Goal: Complete application form: Complete application form

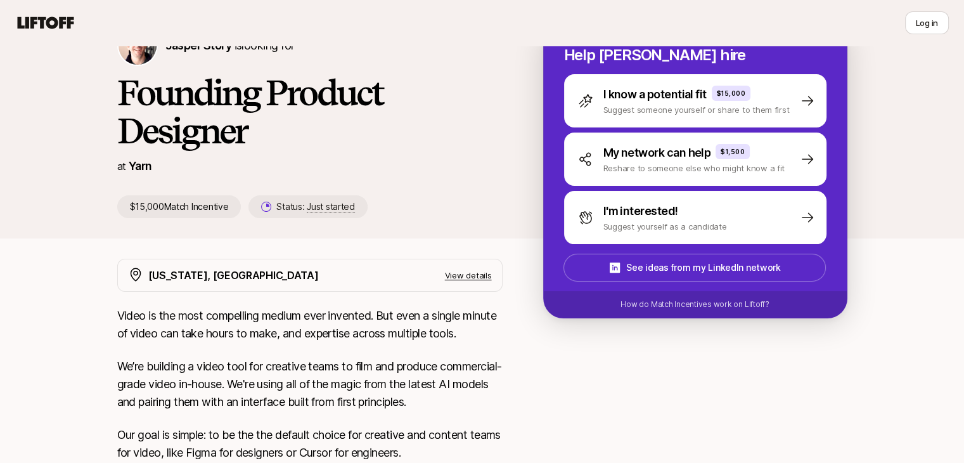
scroll to position [75, 0]
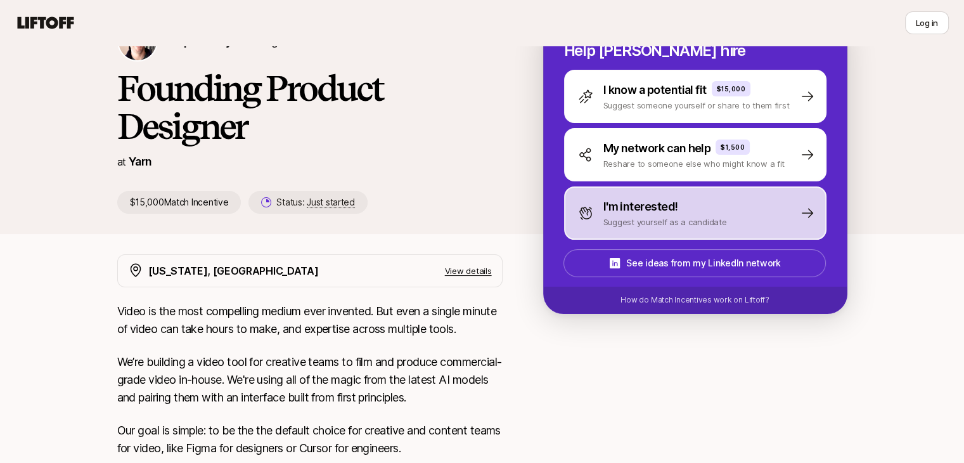
click at [708, 217] on p "Suggest yourself as a candidate" at bounding box center [666, 222] width 124 height 13
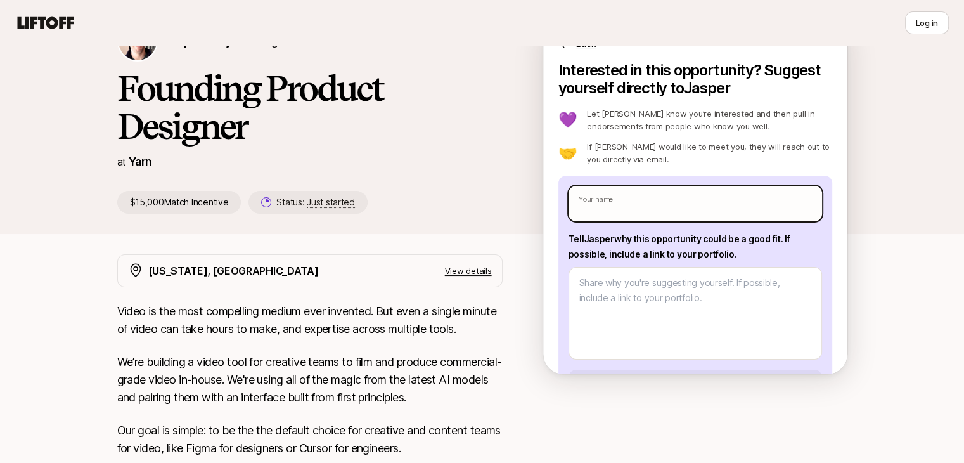
click at [680, 205] on input "text" at bounding box center [696, 204] width 254 height 36
type textarea "x"
type input "O"
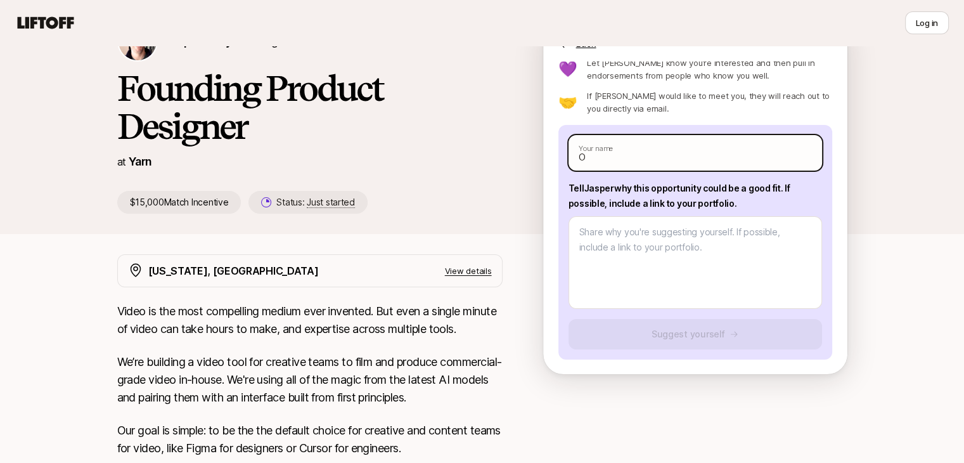
type textarea "x"
type input "Oc"
type textarea "x"
type input "[MEDICAL_DATA]"
type textarea "x"
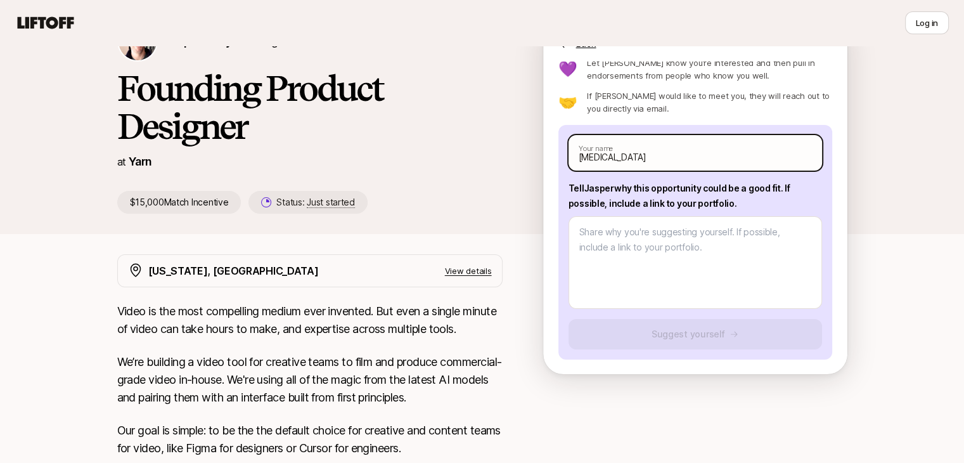
type input "Oclo"
type textarea "x"
type input "Ocloo"
type textarea "x"
type input "Ocloo"
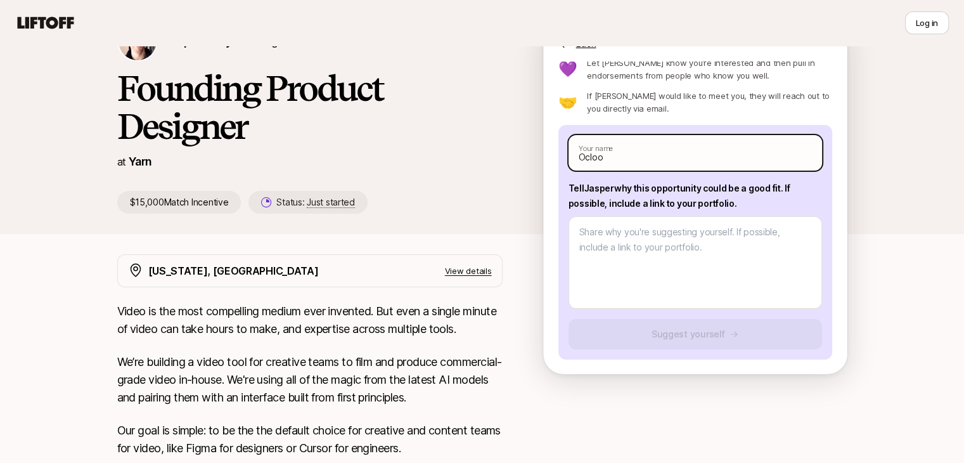
type textarea "x"
type input "Ocloo E"
type textarea "x"
type input "[PERSON_NAME]"
type textarea "x"
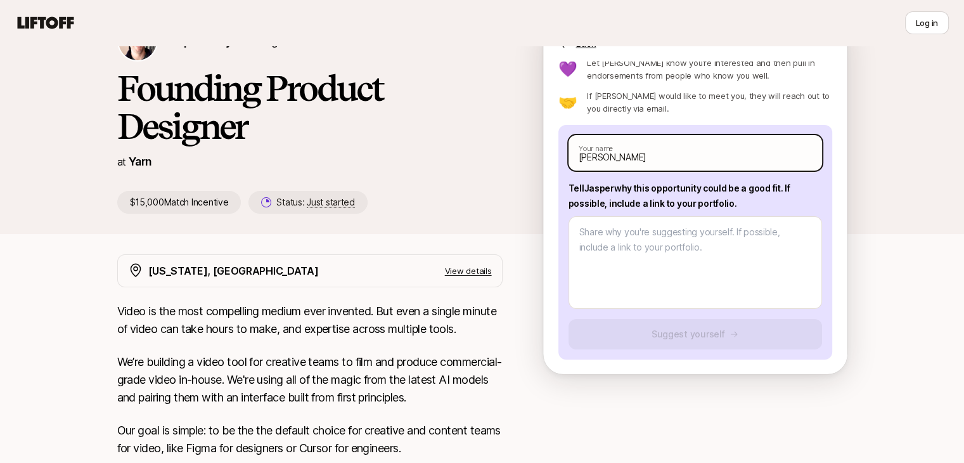
type input "Ocloo Emm"
type textarea "x"
type input "[PERSON_NAME]"
type textarea "x"
type input "[PERSON_NAME]"
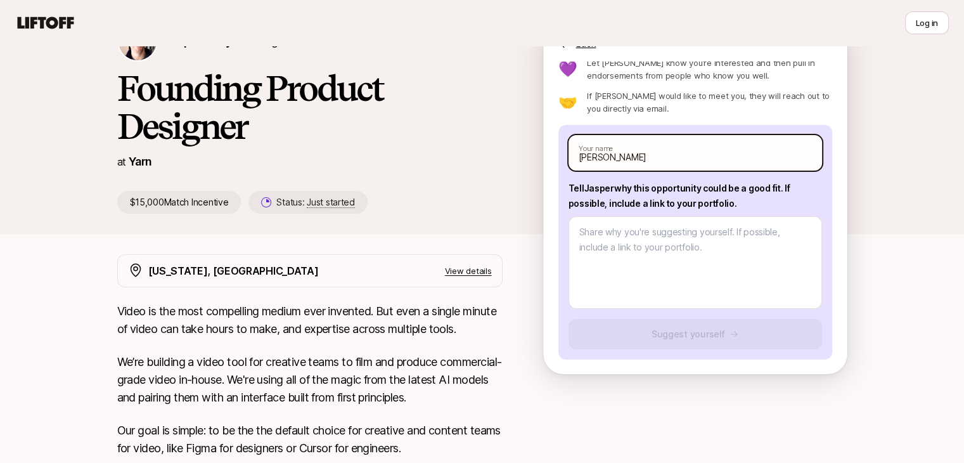
type textarea "x"
type input "Ocloo Emmanu"
type textarea "x"
type input "[PERSON_NAME]"
type textarea "x"
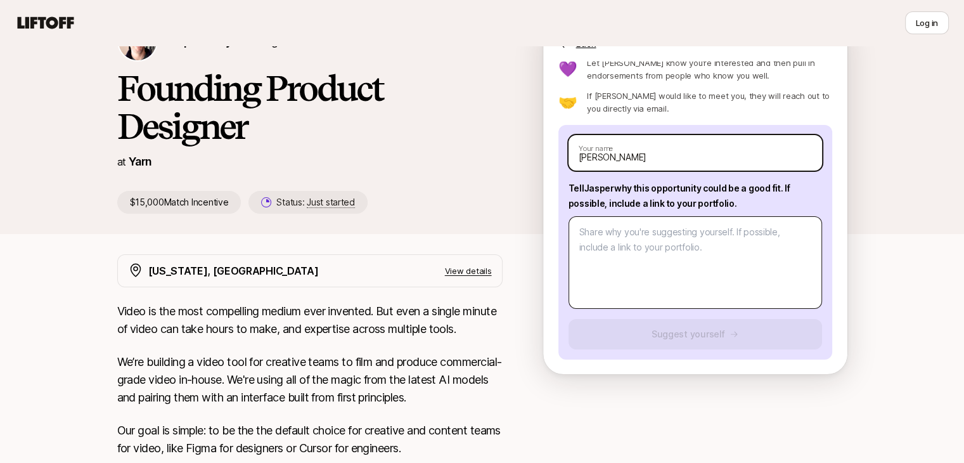
type input "[PERSON_NAME]"
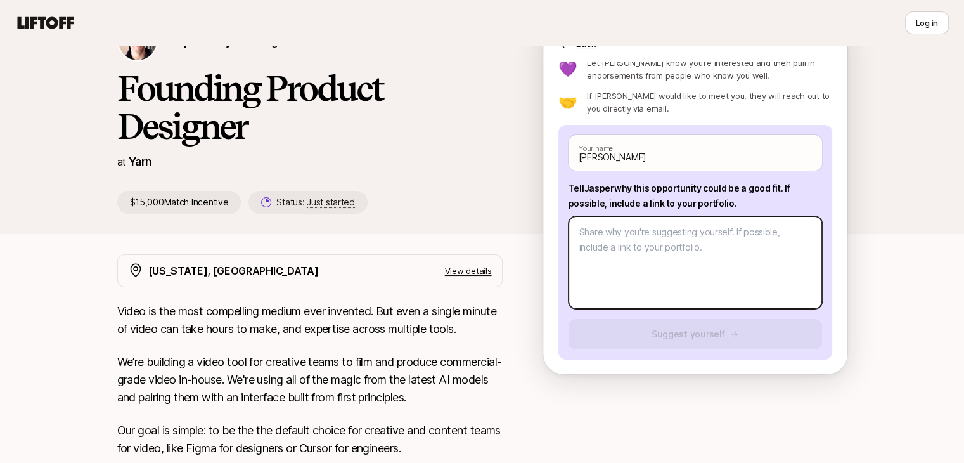
click at [654, 250] on textarea at bounding box center [696, 262] width 254 height 93
type textarea "x"
type textarea "I"
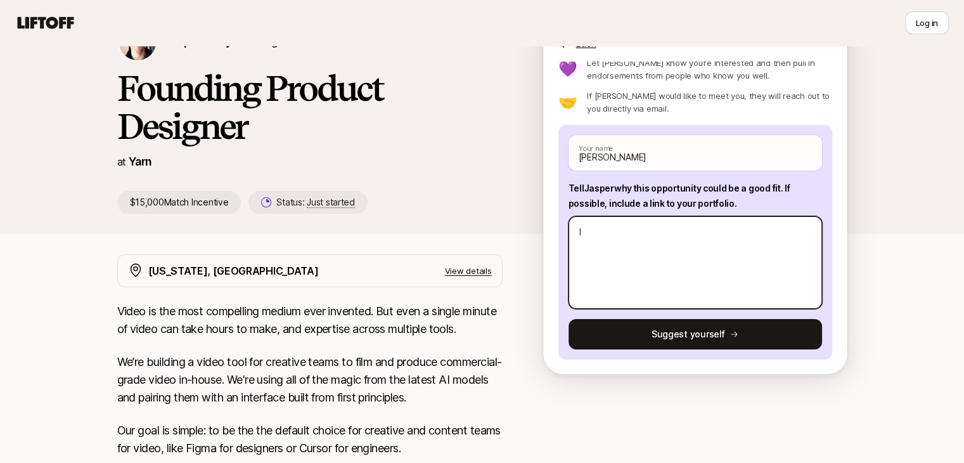
type textarea "x"
type textarea "Ii"
type textarea "x"
type textarea "I"
type textarea "x"
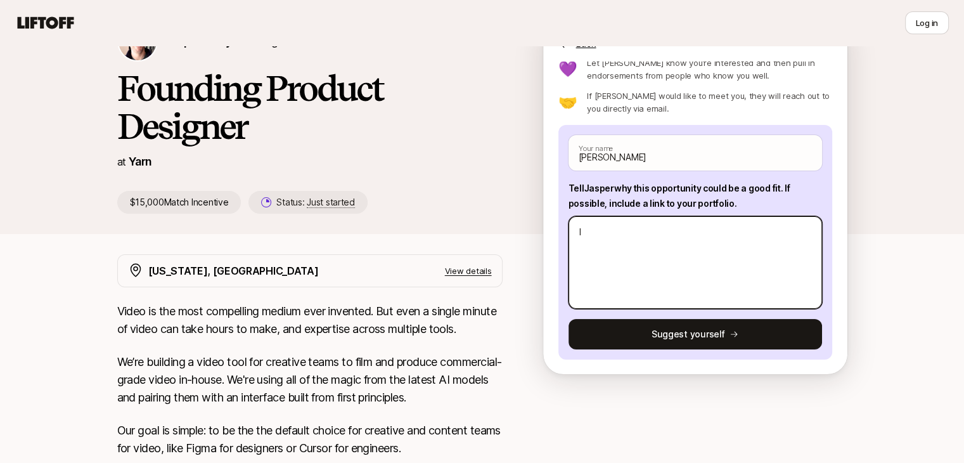
type textarea "I"
type textarea "x"
type textarea "I l"
type textarea "x"
type textarea "I le"
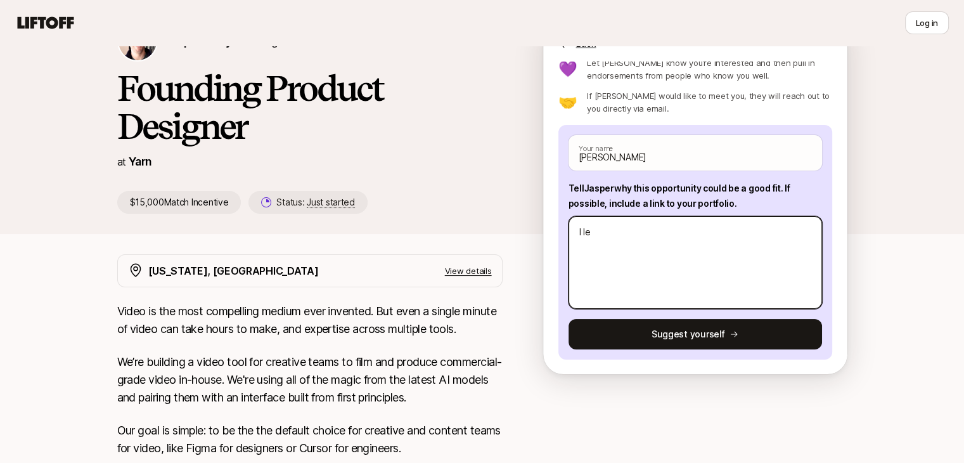
type textarea "x"
type textarea "I lea"
type textarea "x"
type textarea "I [PERSON_NAME]"
type textarea "x"
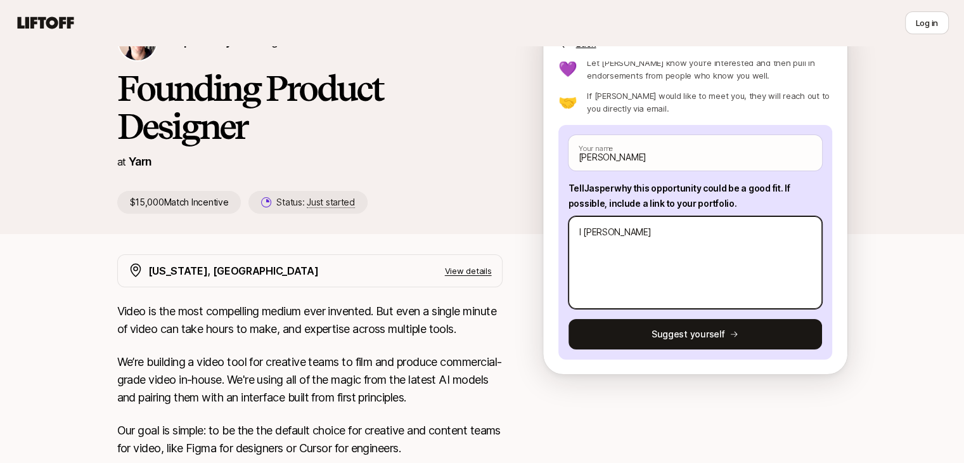
type textarea "I learn"
type textarea "x"
type textarea "I learn"
type textarea "x"
type textarea "I learn v"
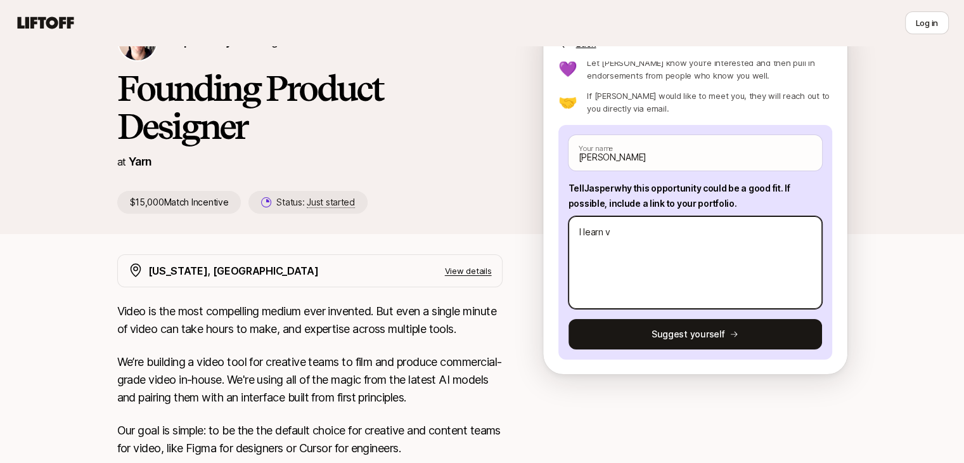
type textarea "x"
type textarea "I learn ve"
type textarea "x"
type textarea "I learn ver"
type textarea "x"
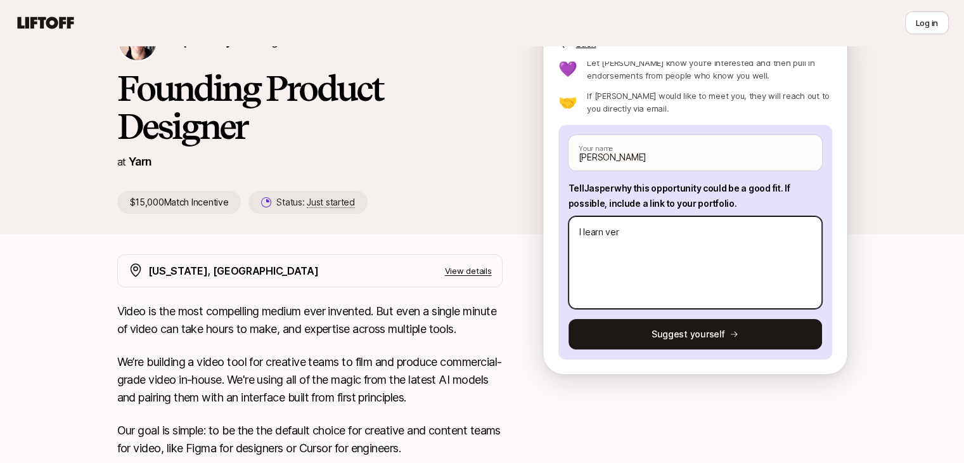
type textarea "I learn very"
type textarea "x"
type textarea "I learn very"
type textarea "x"
type textarea "I learn very f"
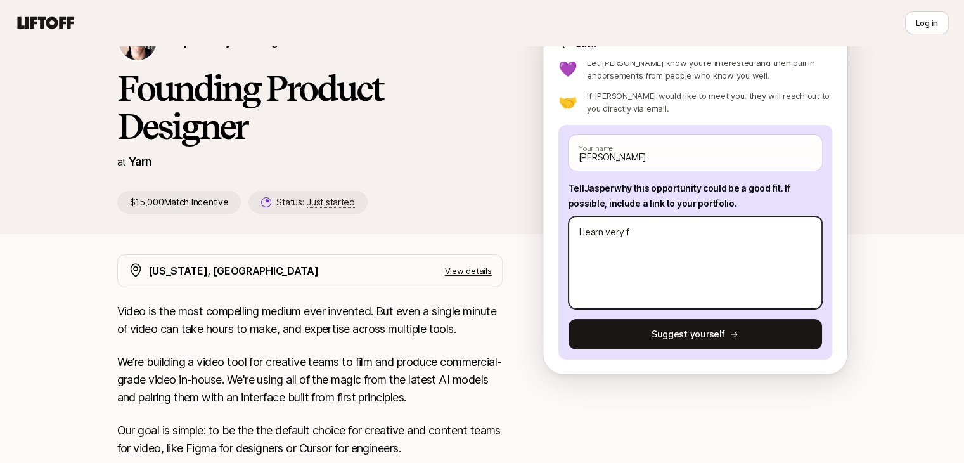
type textarea "x"
type textarea "I learn very fa"
type textarea "x"
type textarea "I learn very fas"
type textarea "x"
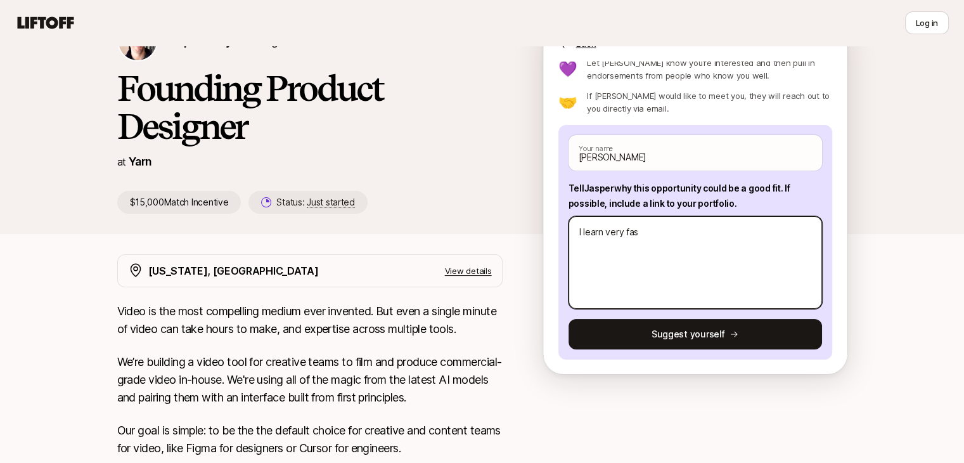
type textarea "I learn very fast"
type textarea "x"
type textarea "I learn very fast,"
type textarea "x"
type textarea "I learn very fast,"
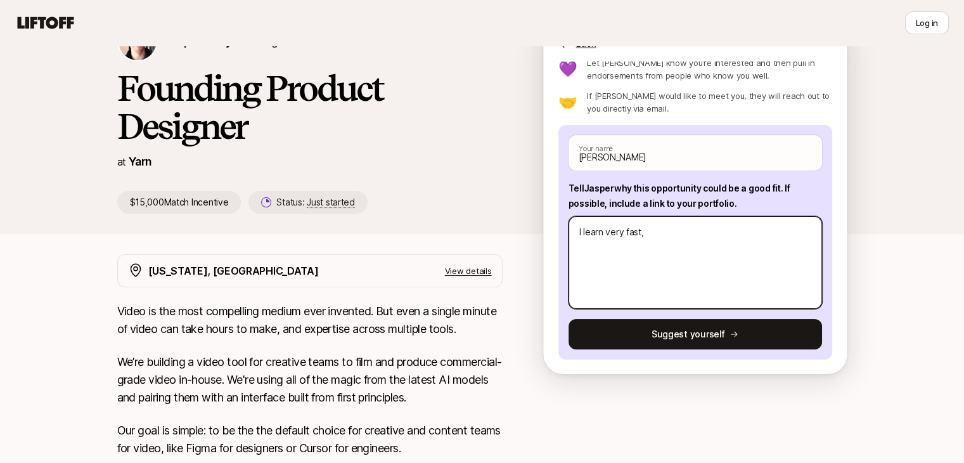
type textarea "x"
type textarea "I learn very fast, C"
type textarea "x"
type textarea "I learn very fast, Co"
type textarea "x"
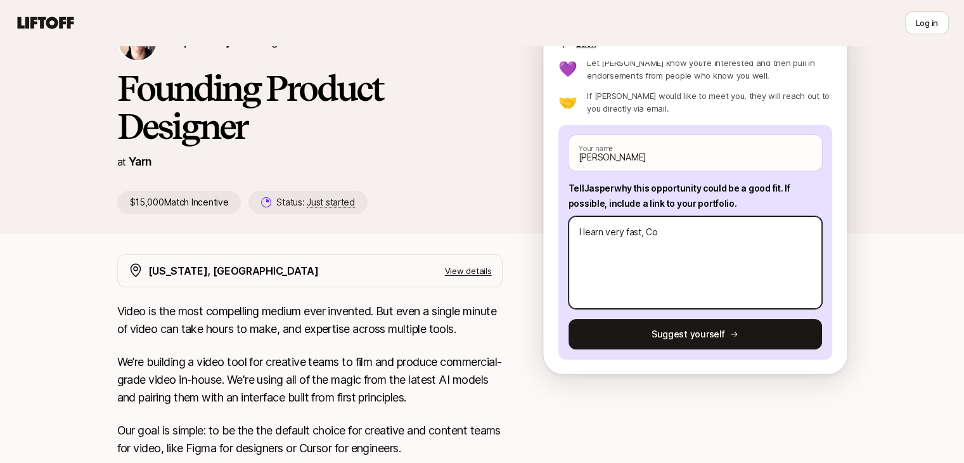
type textarea "I learn very fast, Con"
type textarea "x"
type textarea "I learn very fast, Conn"
type textarea "x"
type textarea "I learn very fast, Conne"
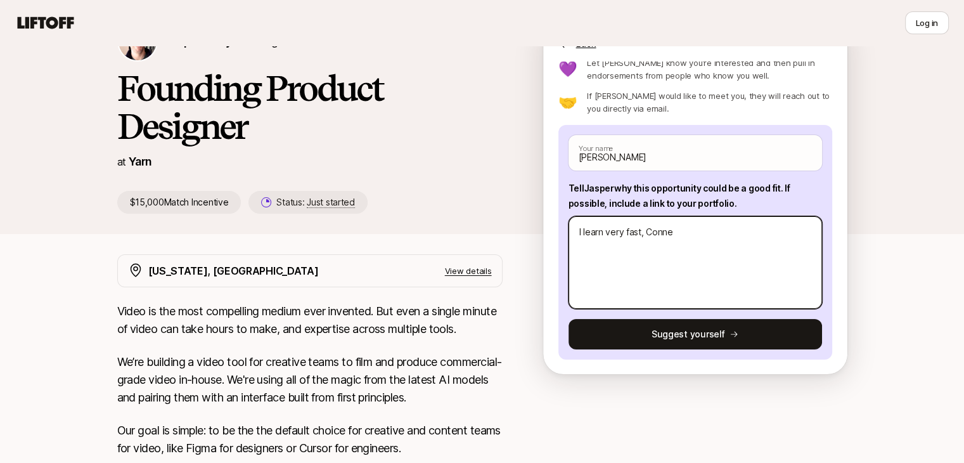
type textarea "x"
type textarea "I learn very fast, Connec"
type textarea "x"
type textarea "I learn very fast, Connect"
type textarea "x"
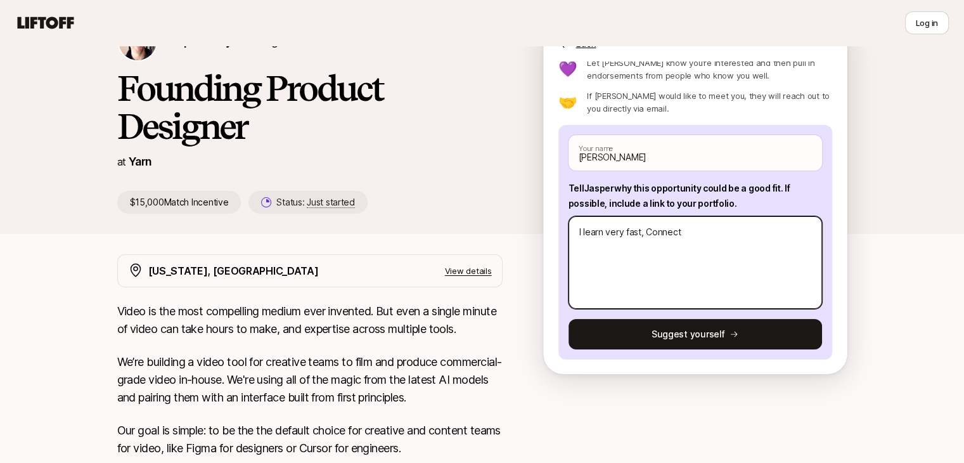
type textarea "I learn very fast, Connect"
type textarea "x"
type textarea "I learn very fast, Connect w"
type textarea "x"
type textarea "I learn very fast, Connect we"
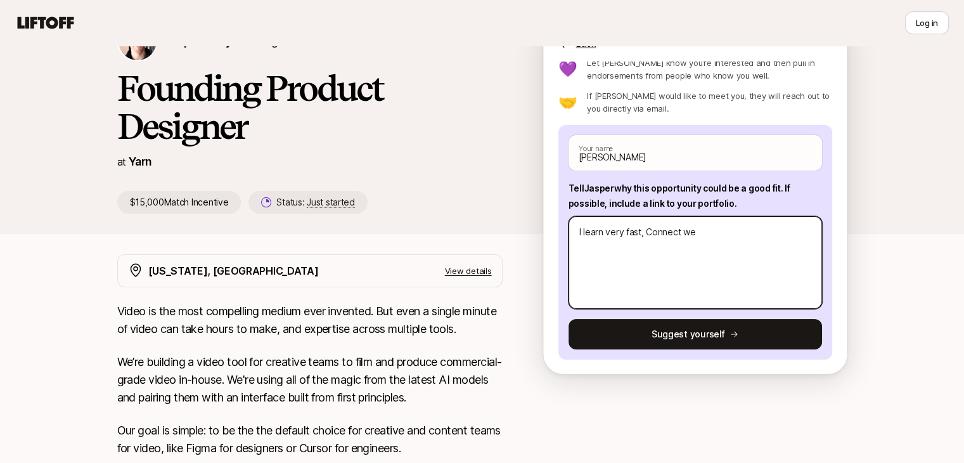
type textarea "x"
type textarea "I learn very fast, Connect wel"
type textarea "x"
type textarea "I learn very fast, Connect well"
type textarea "x"
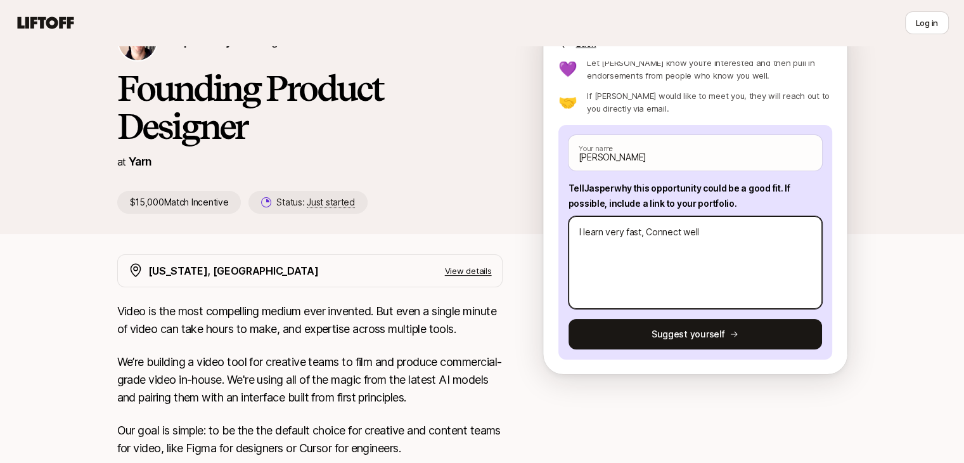
type textarea "I learn very fast, Connect well"
click at [682, 231] on textarea "I learn very fast, Connect well" at bounding box center [696, 262] width 254 height 93
click at [647, 228] on textarea "I learn very fast, Connect well" at bounding box center [696, 262] width 254 height 93
type textarea "x"
type textarea "I learn very fast, DConnect well"
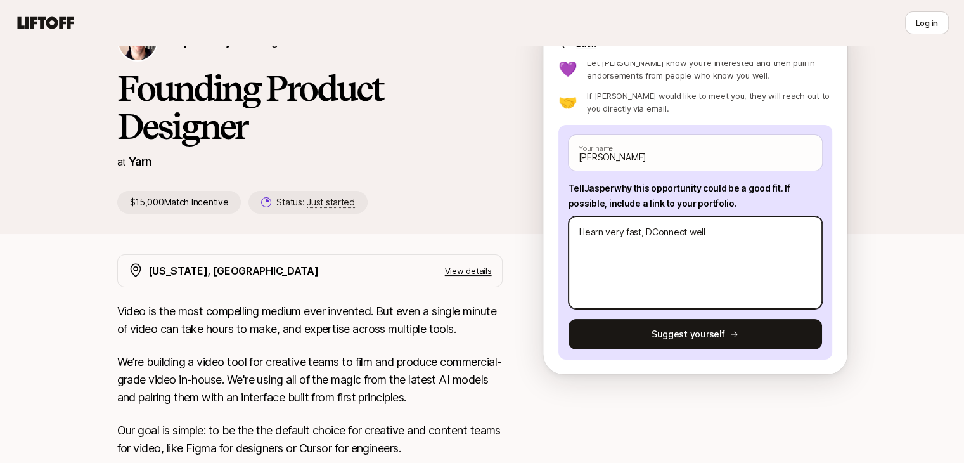
type textarea "x"
type textarea "I learn very fast, DeConnect well"
type textarea "x"
type textarea "I learn very fast, DesConnect well"
type textarea "x"
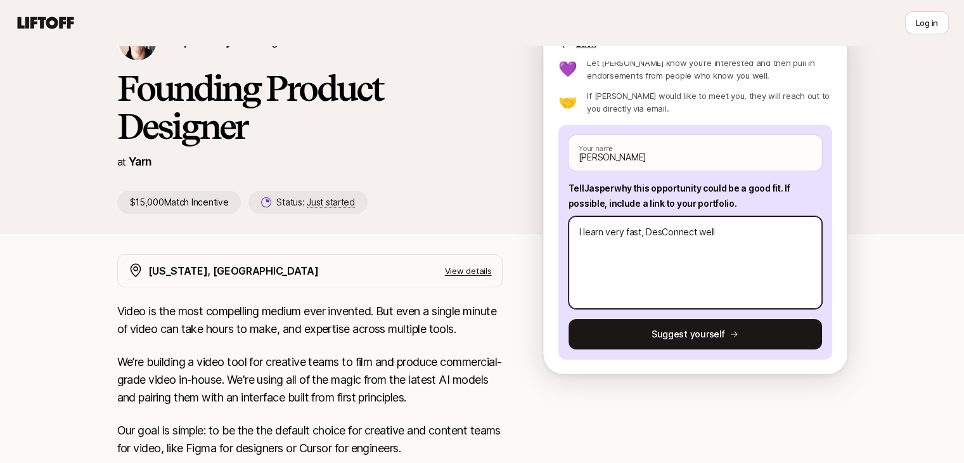
type textarea "I learn very fast, DesiConnect well"
type textarea "x"
type textarea "I learn very fast, DesigConnect well"
type textarea "x"
type textarea "I learn very fast, DesignConnect well"
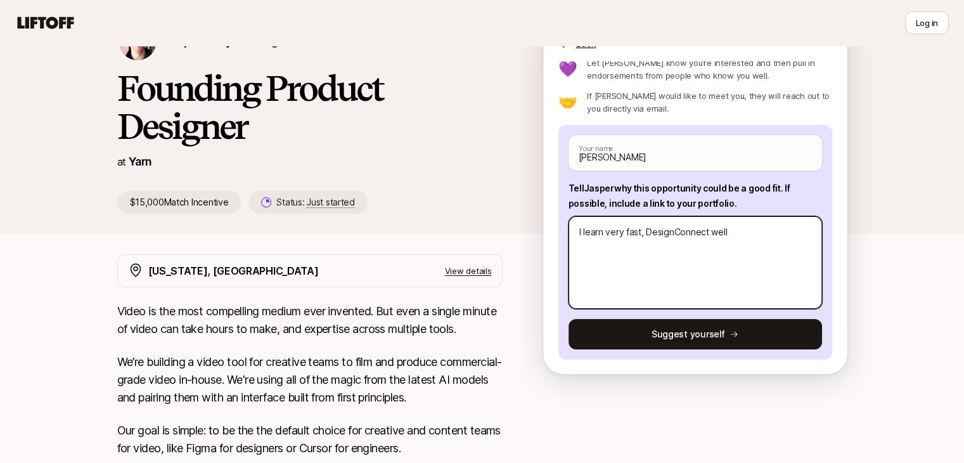
type textarea "x"
type textarea "I learn very fast, Design Connect well"
type textarea "x"
type textarea "I learn very fast, Design gConnect well"
type textarea "x"
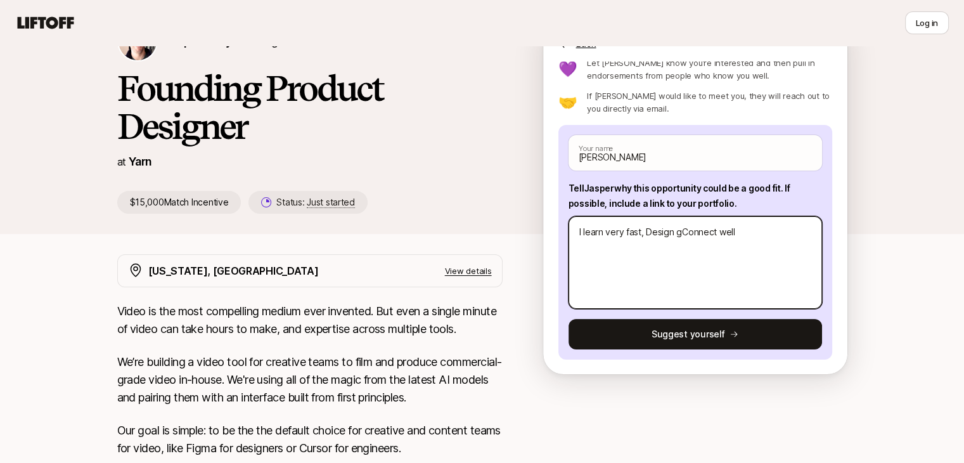
type textarea "I learn very fast, Design grConnect well"
type textarea "x"
type textarea "I learn very fast, Design greConnect well"
type textarea "x"
type textarea "I learn very fast, Design greaConnect well"
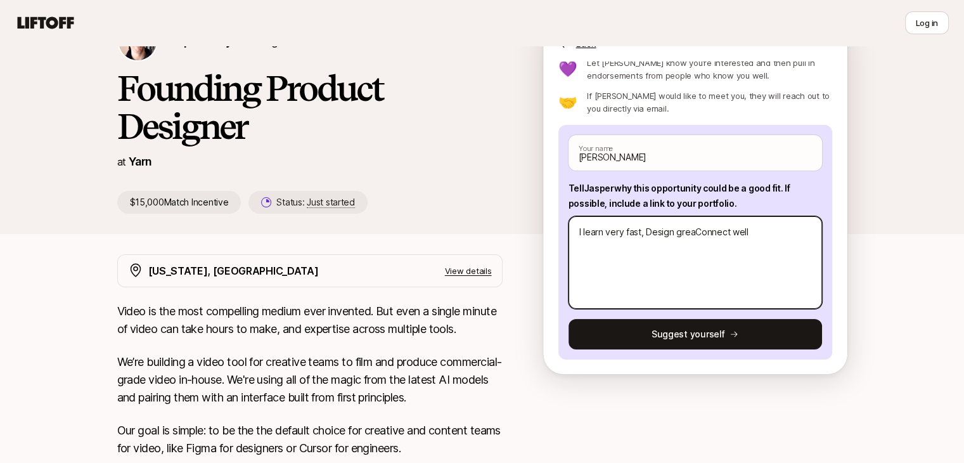
type textarea "x"
type textarea "I learn very fast, Design greatConnect well"
type textarea "x"
type textarea "I learn very fast, Design great Connect well"
type textarea "x"
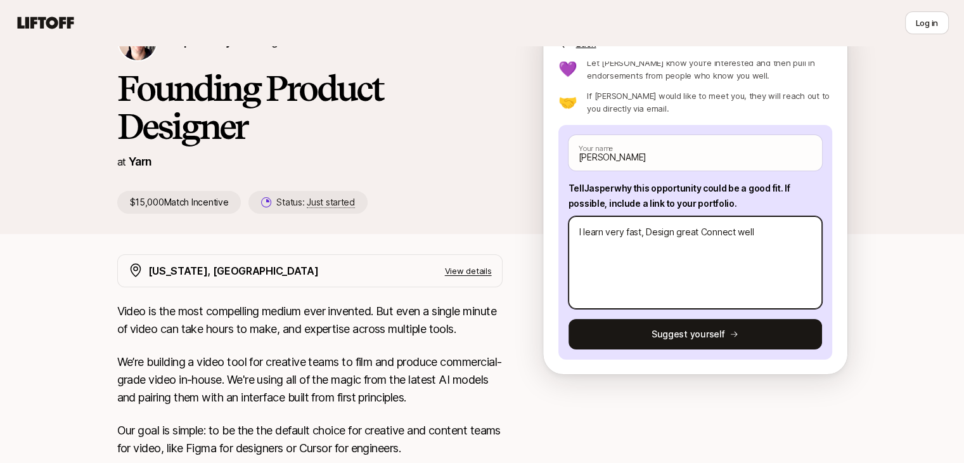
type textarea "I learn very fast, Design great pConnect well"
type textarea "x"
type textarea "I learn very fast, Design great prConnect well"
type textarea "x"
type textarea "I learn very fast, Design great proConnect well"
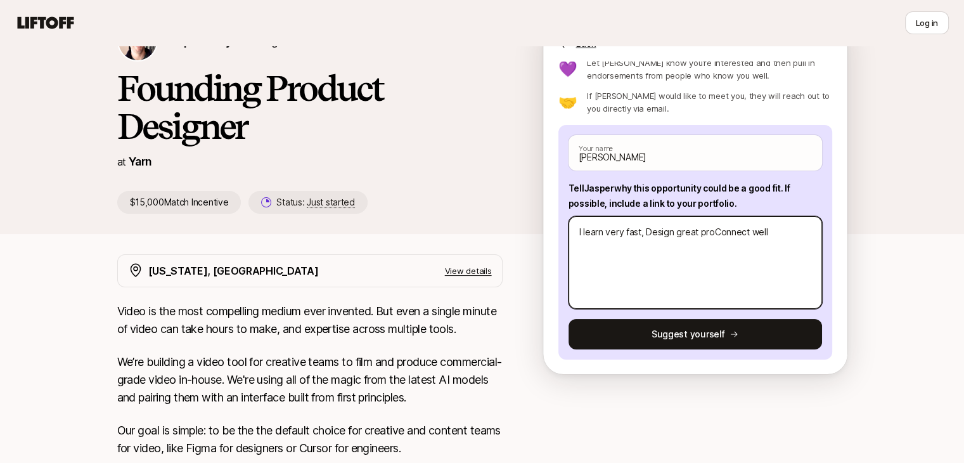
type textarea "x"
type textarea "I learn very fast, Design great prodConnect well"
type textarea "x"
type textarea "I learn very fast, Design great produConnect well"
type textarea "x"
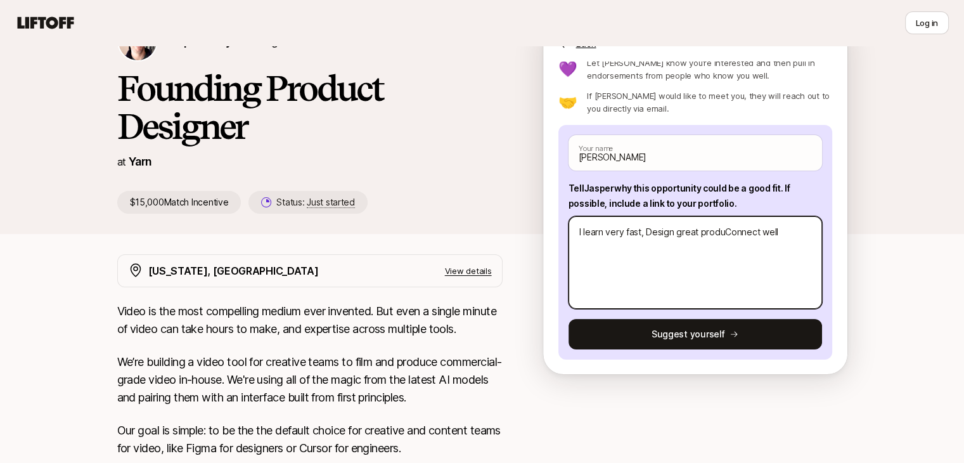
type textarea "I learn very fast, Design great producConnect well"
type textarea "x"
type textarea "I learn very fast, Design great productConnect well"
type textarea "x"
type textarea "I learn very fast, Design great product Connect well"
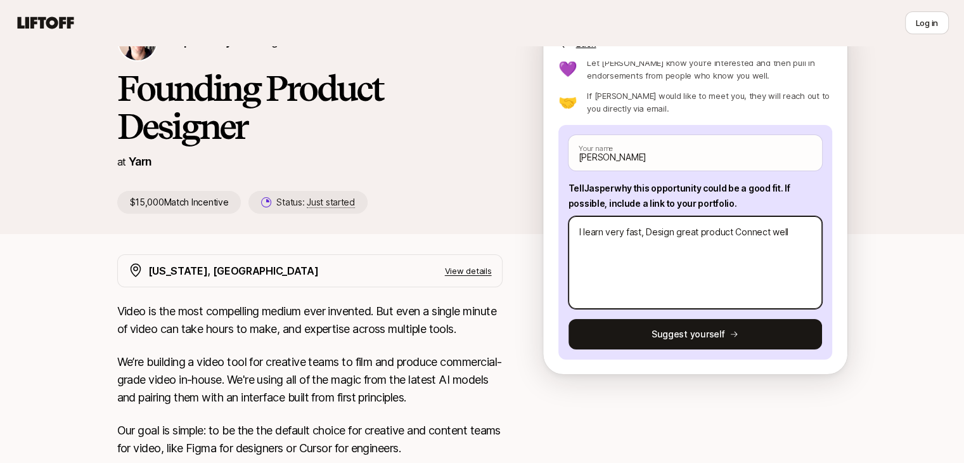
type textarea "x"
type textarea "I learn very fast, Design great product aConnect well"
type textarea "x"
type textarea "I learn very fast, Design great product anConnect well"
type textarea "x"
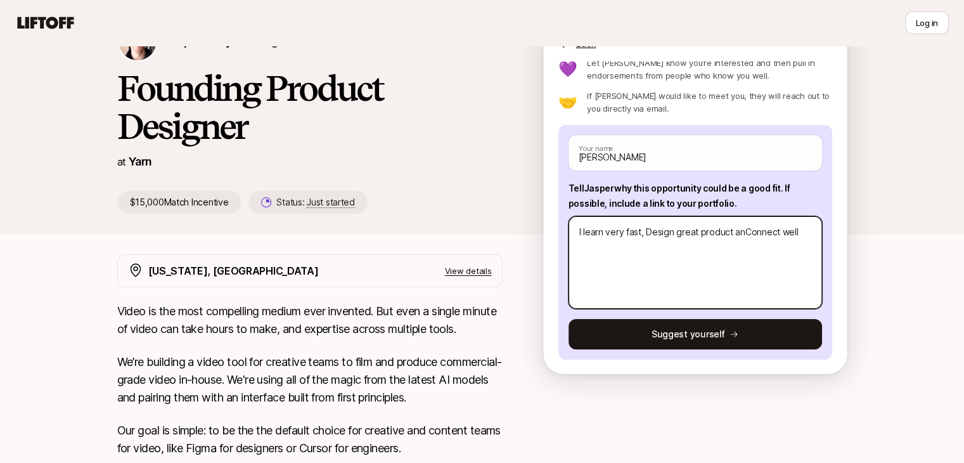
type textarea "I learn very fast, Design great product andConnect well"
type textarea "x"
type textarea "I learn very fast, Design great product and Connect well"
click at [602, 252] on textarea "I learn very fast, Design great product and Connect well" at bounding box center [696, 262] width 254 height 93
drag, startPoint x: 603, startPoint y: 246, endPoint x: 580, endPoint y: 246, distance: 23.5
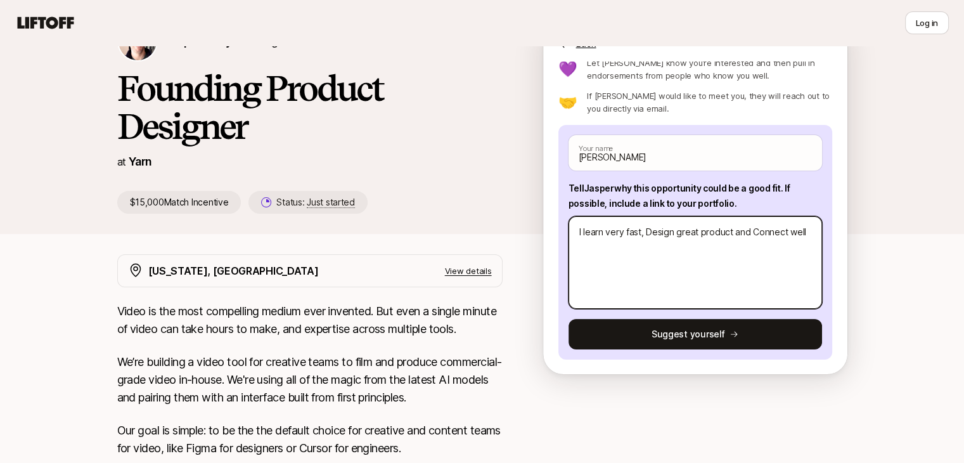
click at [580, 246] on textarea "I learn very fast, Design great product and Connect well" at bounding box center [696, 262] width 254 height 93
type textarea "x"
type textarea "I learn very fast, Design great product and Connect w"
type textarea "x"
type textarea "I learn very fast, Design great product and Connect wi"
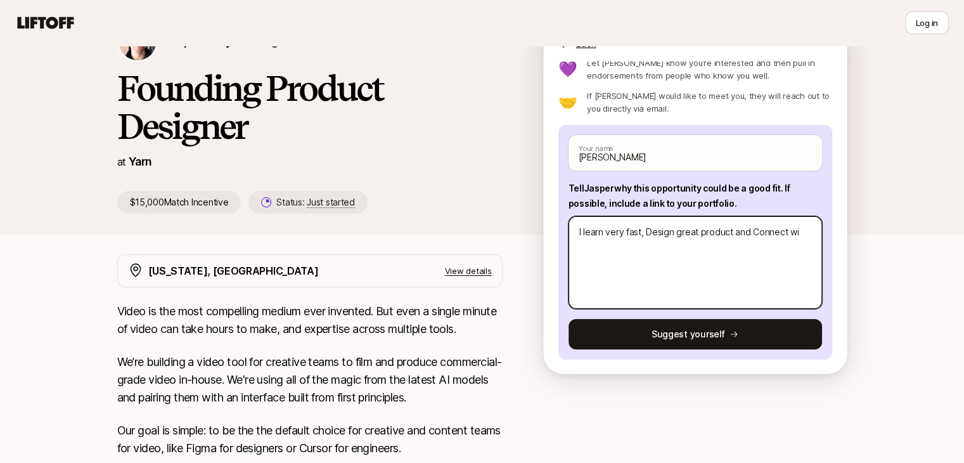
type textarea "x"
type textarea "I learn very fast, Design great product and Connect wit"
type textarea "x"
type textarea "I learn very fast, Design great product and Connect with"
type textarea "x"
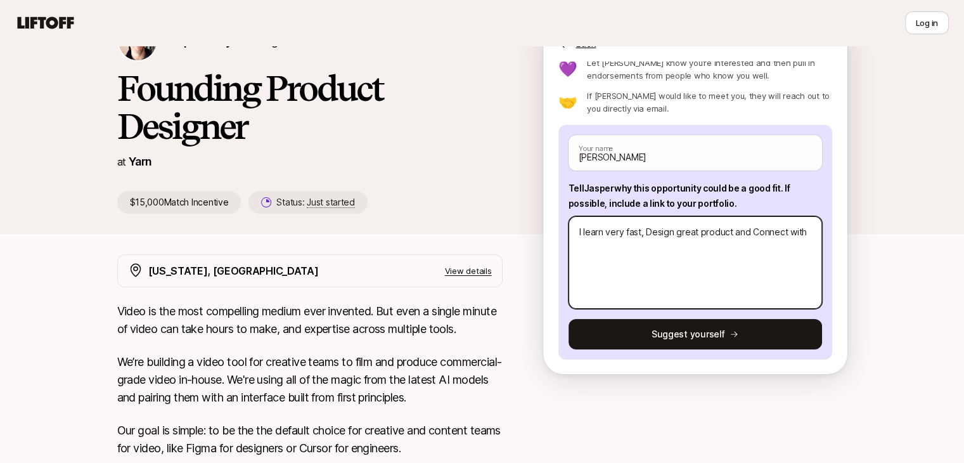
type textarea "I learn very fast, Design great product and Connect with"
type textarea "x"
type textarea "I learn very fast, Design great product and Connect with b"
type textarea "x"
type textarea "I learn very fast, Design great product and Connect with br"
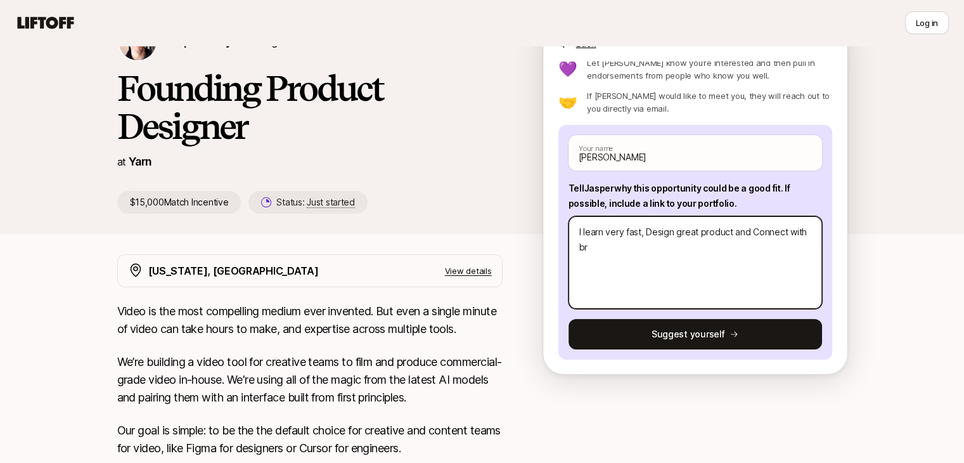
type textarea "x"
type textarea "I learn very fast, Design great product and Connect with bri"
type textarea "x"
type textarea "I learn very fast, Design great product and Connect with bril"
type textarea "x"
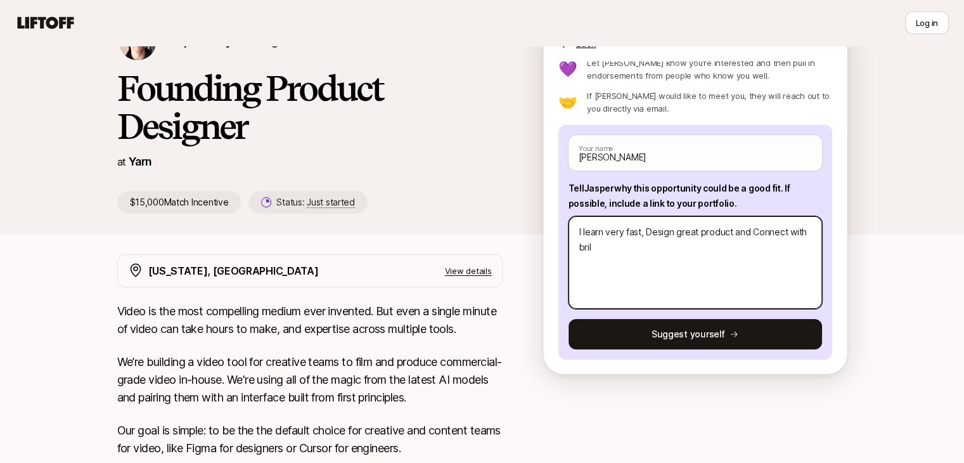
type textarea "I learn very fast, Design great product and Connect with [PERSON_NAME]"
type textarea "x"
type textarea "I learn very fast, Design great product and Connect with brilli"
type textarea "x"
type textarea "I learn very fast, Design great product and Connect with brillia"
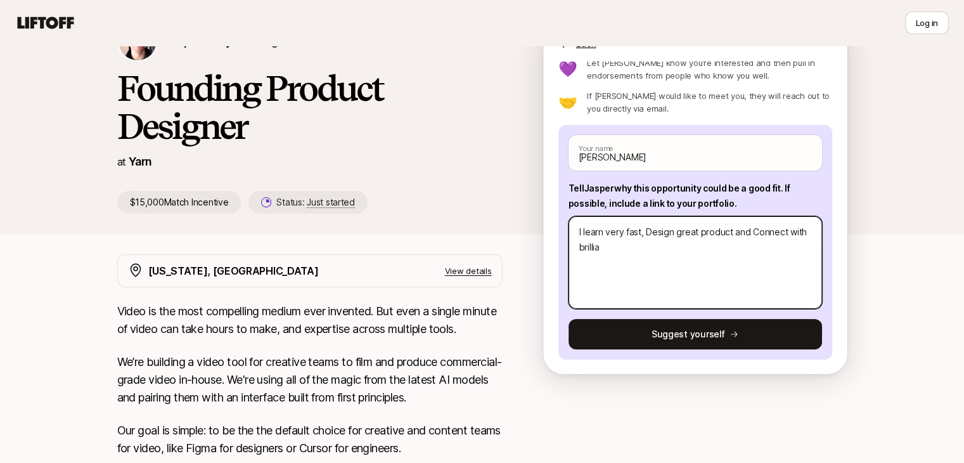
type textarea "x"
type textarea "I learn very fast, Design great product and Connect with brillian"
type textarea "x"
type textarea "I learn very fast, Design great product and Connect with brilliant"
type textarea "x"
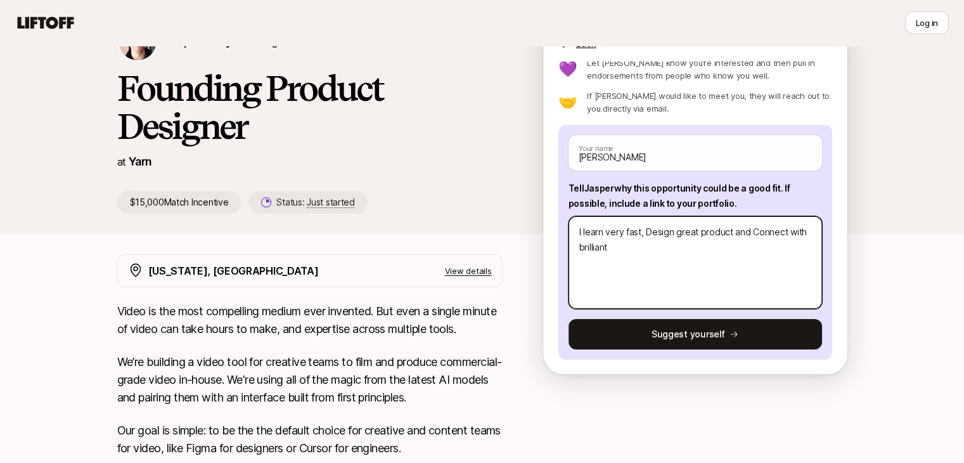
type textarea "I learn very fast, Design great product and Connect with brillian"
type textarea "x"
type textarea "I learn very fast, Design great product and Connect with brillia"
type textarea "x"
type textarea "I learn very fast, Design great product and Connect with brilli"
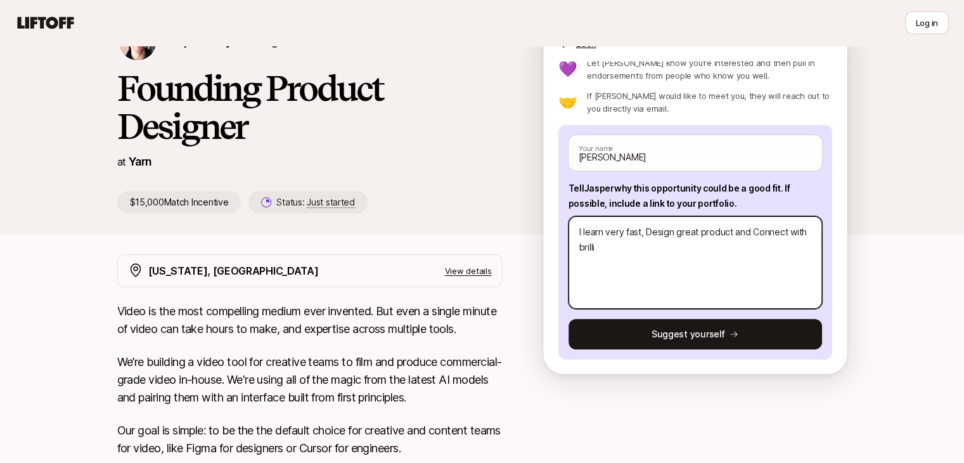
type textarea "x"
type textarea "I learn very fast, Design great product and Connect with [PERSON_NAME]"
type textarea "x"
type textarea "I learn very fast, Design great product and Connect with bril"
type textarea "x"
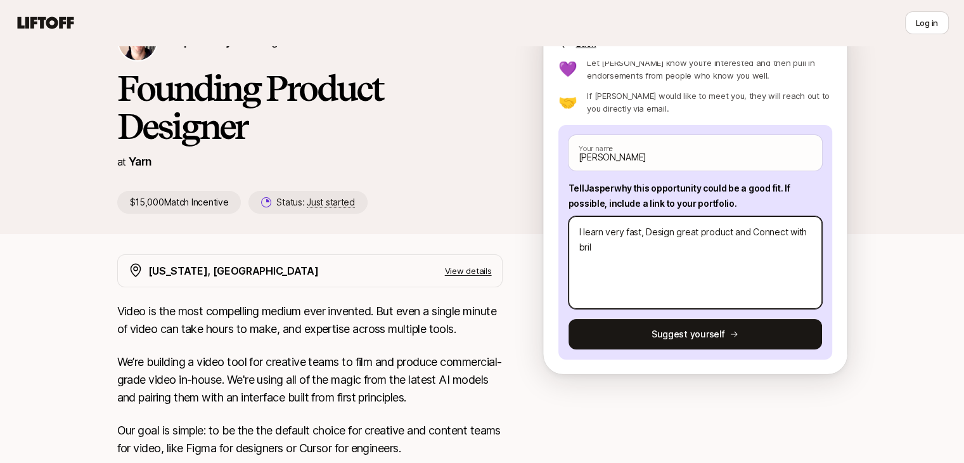
type textarea "I learn very fast, Design great product and Connect with bri"
type textarea "x"
type textarea "I learn very fast, Design great product and Connect with br"
type textarea "x"
type textarea "I learn very fast, Design great product and Connect with b"
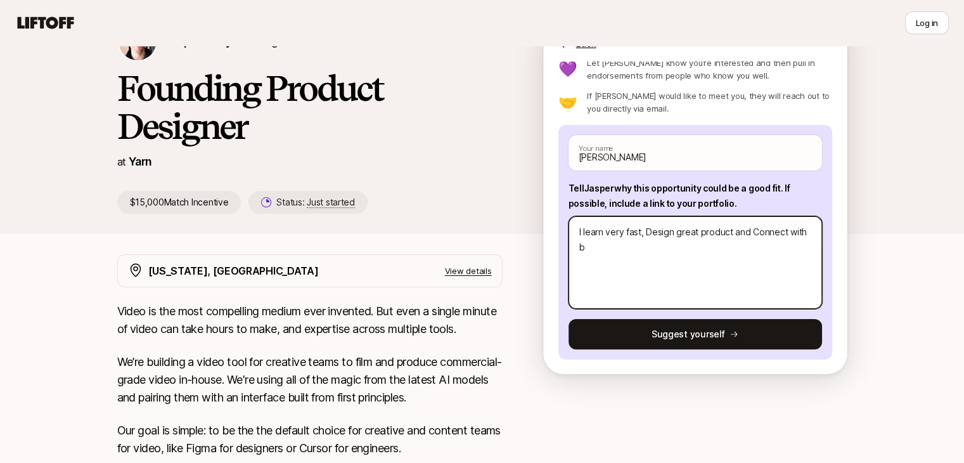
type textarea "x"
type textarea "I learn very fast, Design great product and Connect with"
type textarea "x"
type textarea "I learn very fast, Design great product and Connect with m"
type textarea "x"
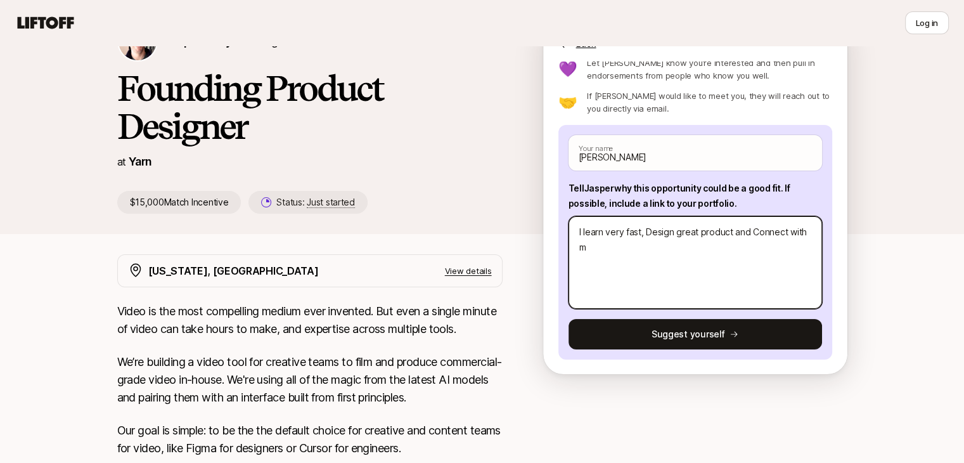
type textarea "I learn very fast, Design great product and Connect with mi"
type textarea "x"
type textarea "I learn very fast, Design great product and Connect with min"
type textarea "x"
type textarea "I learn very fast, Design great product and Connect with mind"
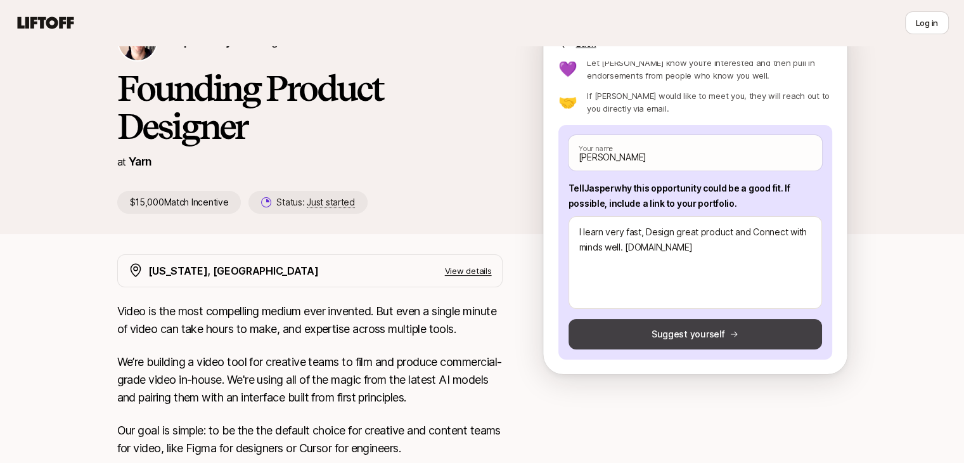
click at [693, 329] on button "Suggest yourself" at bounding box center [696, 334] width 254 height 30
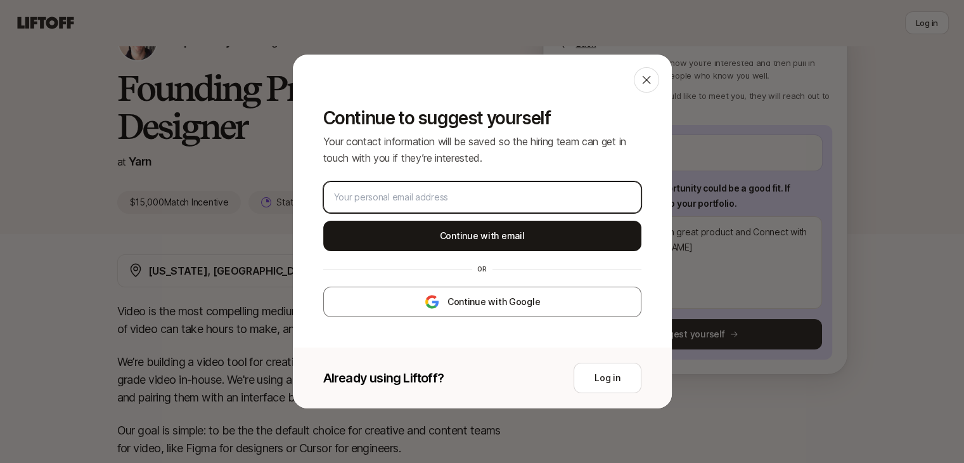
click at [414, 192] on input "email" at bounding box center [482, 197] width 297 height 15
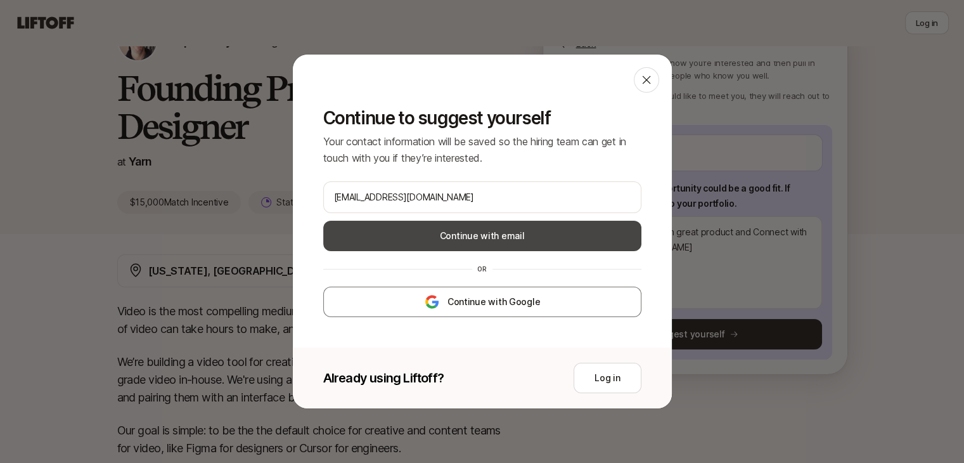
click at [447, 229] on button "Continue with email" at bounding box center [482, 236] width 318 height 30
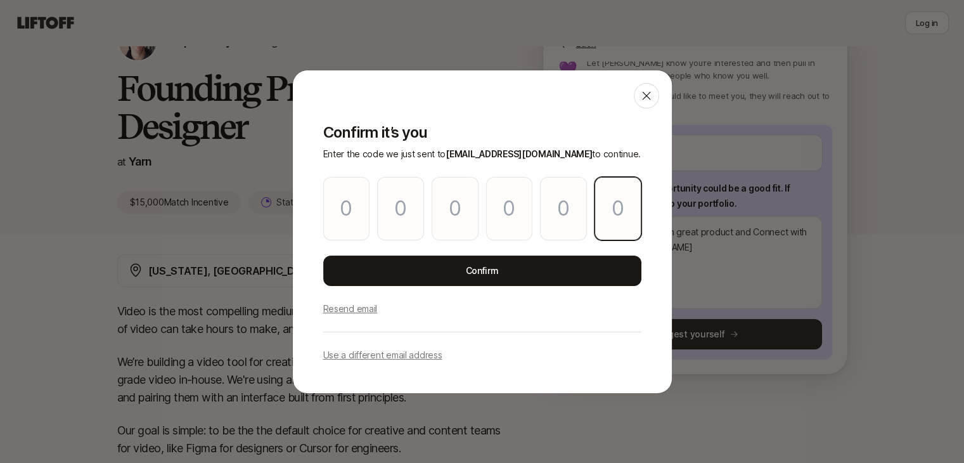
paste input "0"
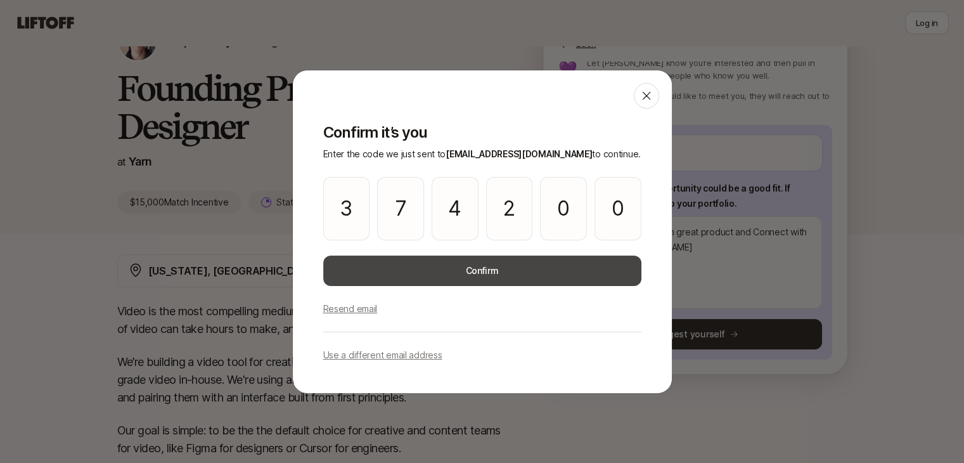
click at [500, 272] on button "Confirm" at bounding box center [482, 271] width 318 height 30
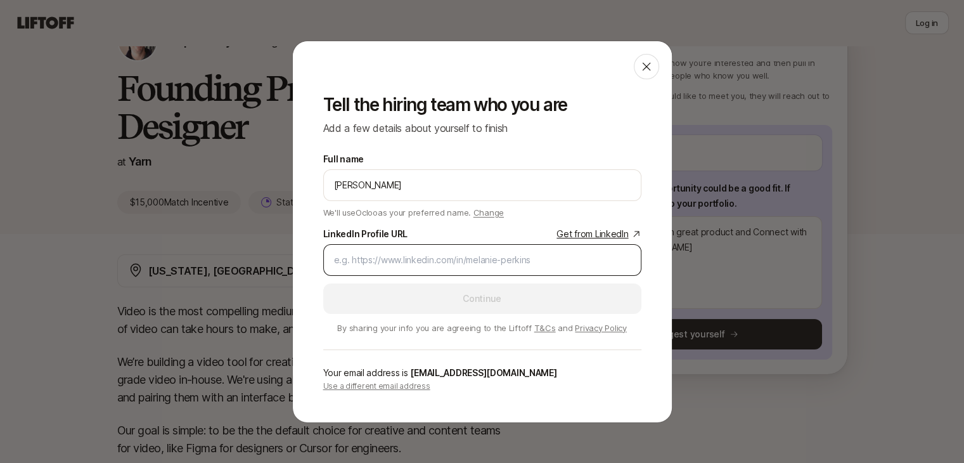
click at [467, 261] on input "LinkedIn Profile URL Get from LinkedIn" at bounding box center [482, 259] width 297 height 15
paste input "[URL][DOMAIN_NAME]"
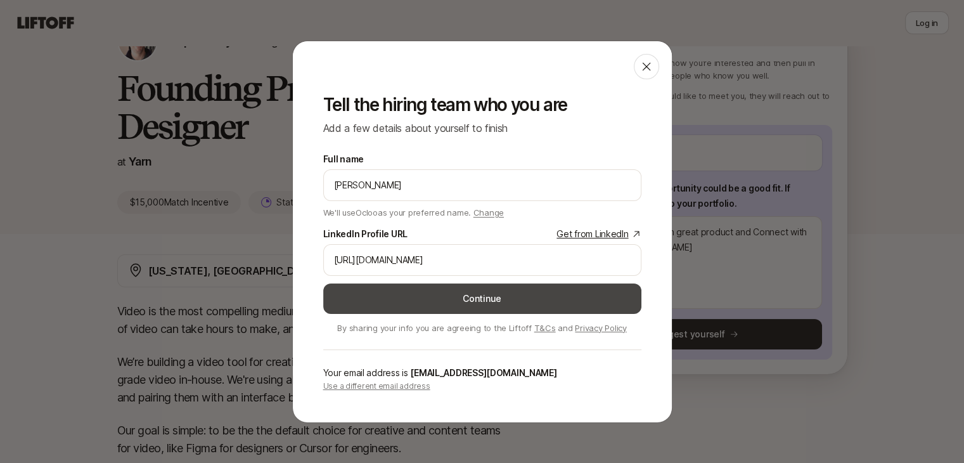
scroll to position [0, 0]
click at [425, 306] on button "Continue" at bounding box center [482, 298] width 318 height 30
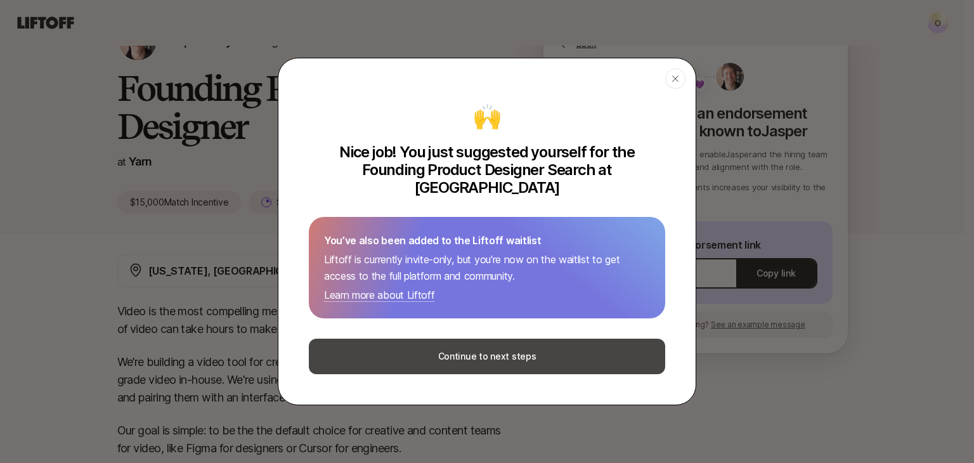
click at [454, 350] on button "Continue to next steps" at bounding box center [487, 357] width 356 height 36
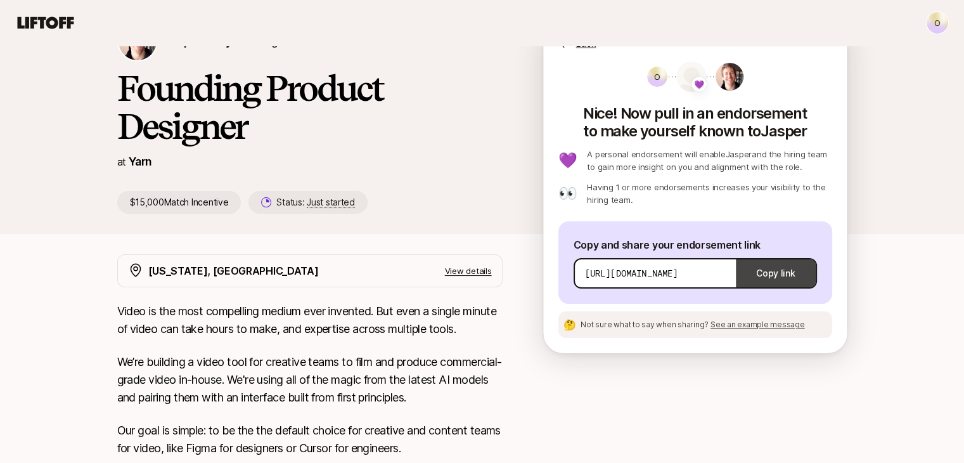
click at [780, 270] on button "Copy link" at bounding box center [775, 274] width 79 height 36
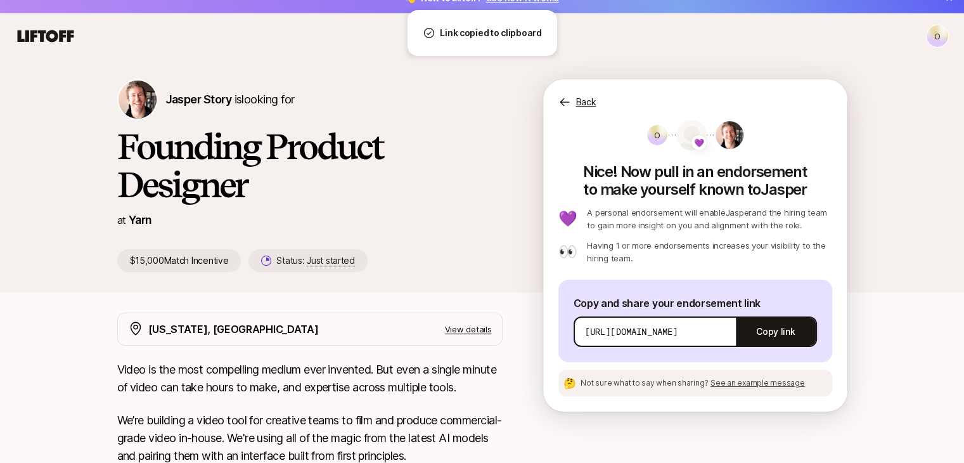
scroll to position [16, 0]
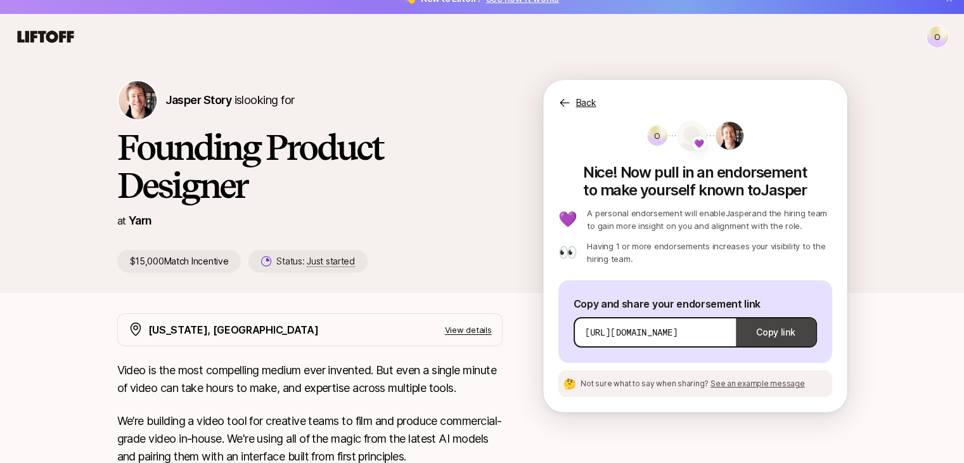
click at [751, 326] on button "Copy link" at bounding box center [775, 332] width 79 height 36
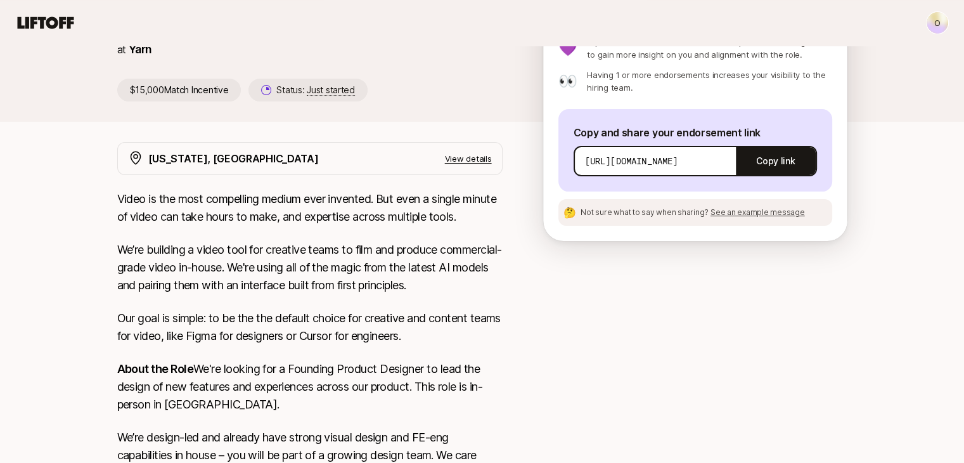
scroll to position [189, 0]
